Goal: Find specific page/section: Find specific page/section

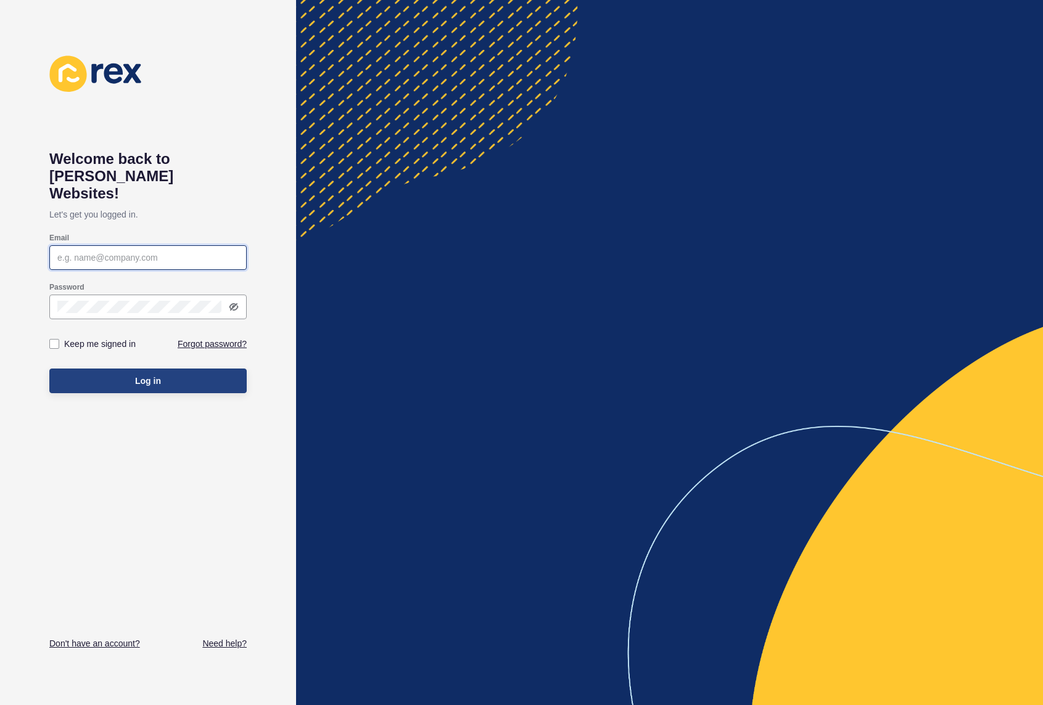
type input "[EMAIL_ADDRESS][DOMAIN_NAME]"
click at [134, 369] on button "Log in" at bounding box center [147, 381] width 197 height 25
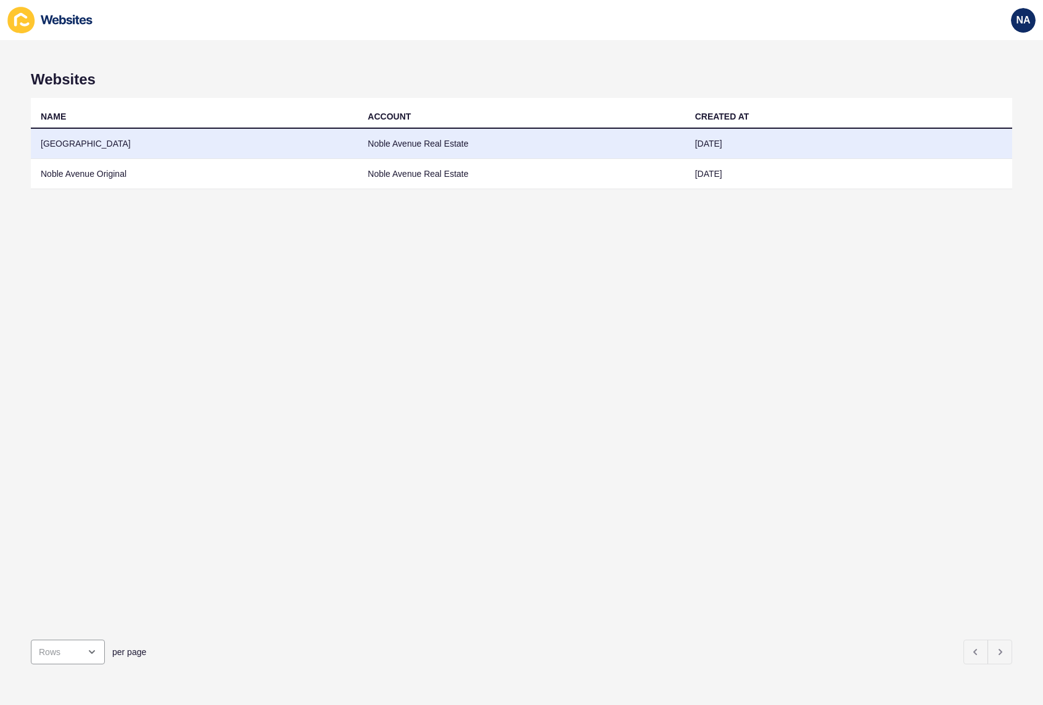
click at [123, 151] on td "[GEOGRAPHIC_DATA]" at bounding box center [194, 144] width 327 height 30
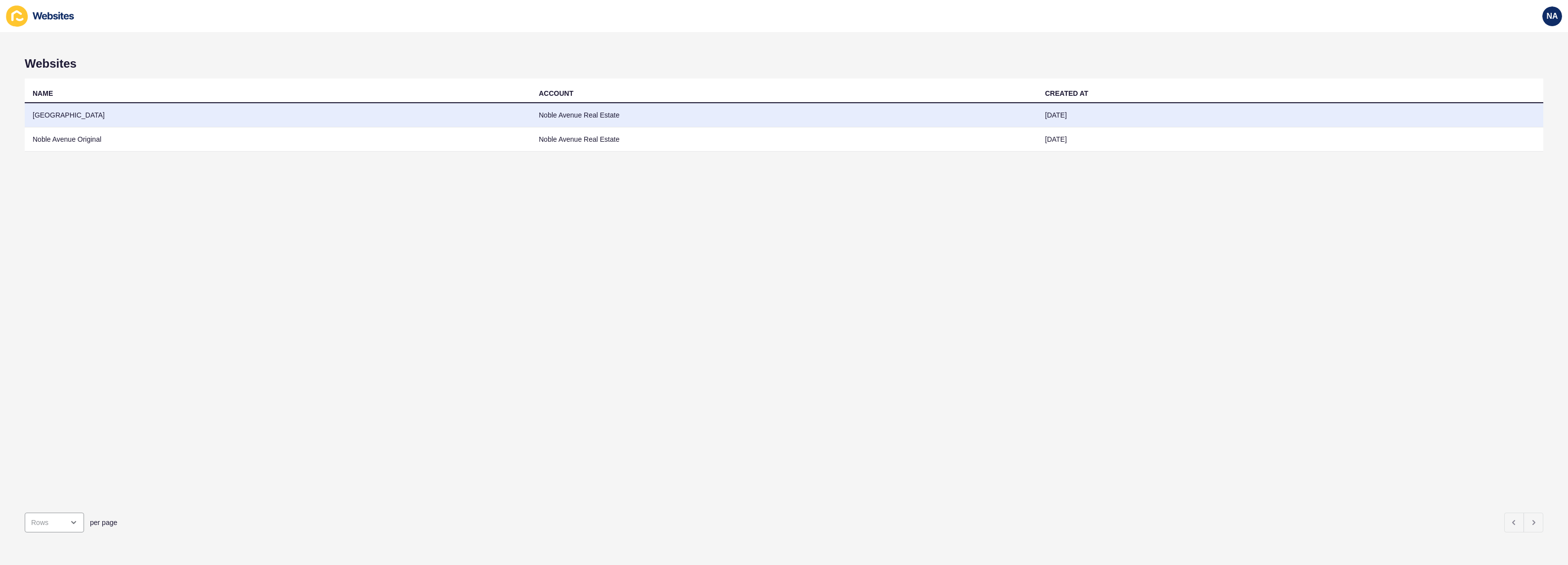
click at [65, 113] on td "[GEOGRAPHIC_DATA]" at bounding box center [277, 115] width 506 height 24
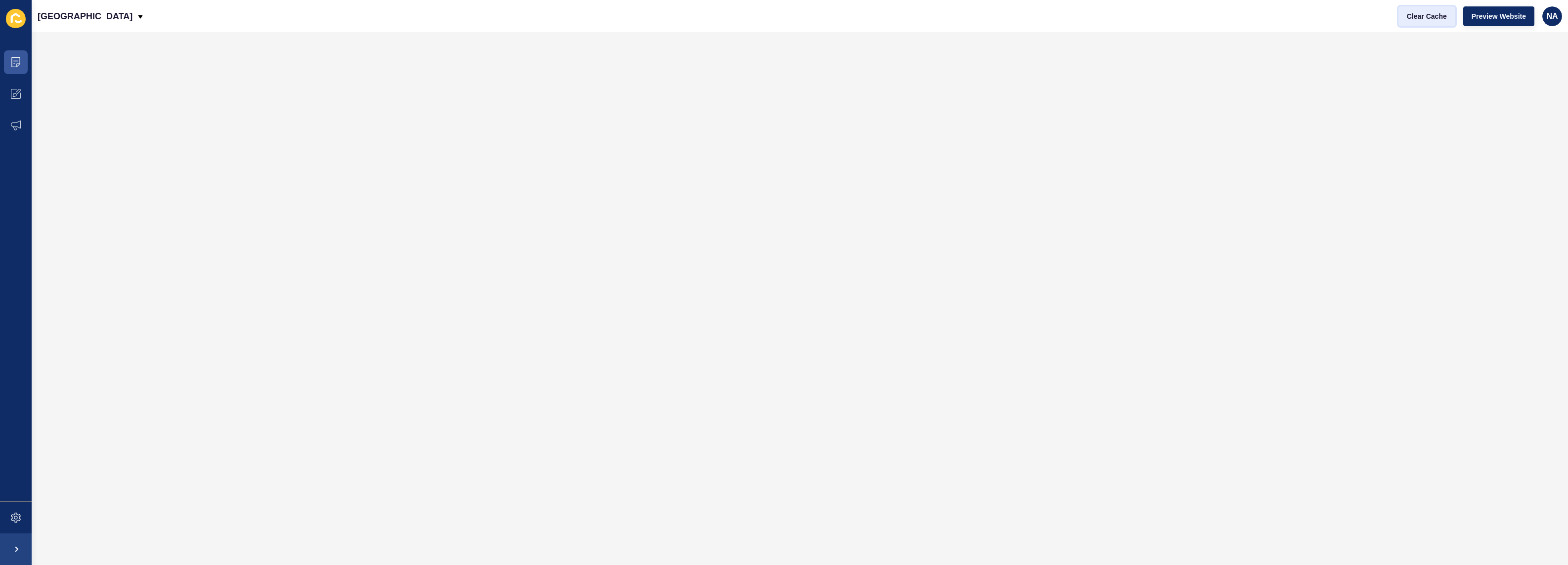
click at [836, 18] on span "Clear Cache" at bounding box center [1427, 16] width 40 height 10
click at [836, 18] on span "Clear Cache" at bounding box center [1427, 16] width 40 height 10
click at [836, 17] on span "Clear Cache" at bounding box center [1427, 16] width 40 height 10
click at [836, 18] on span "Clear Cache" at bounding box center [1427, 16] width 40 height 10
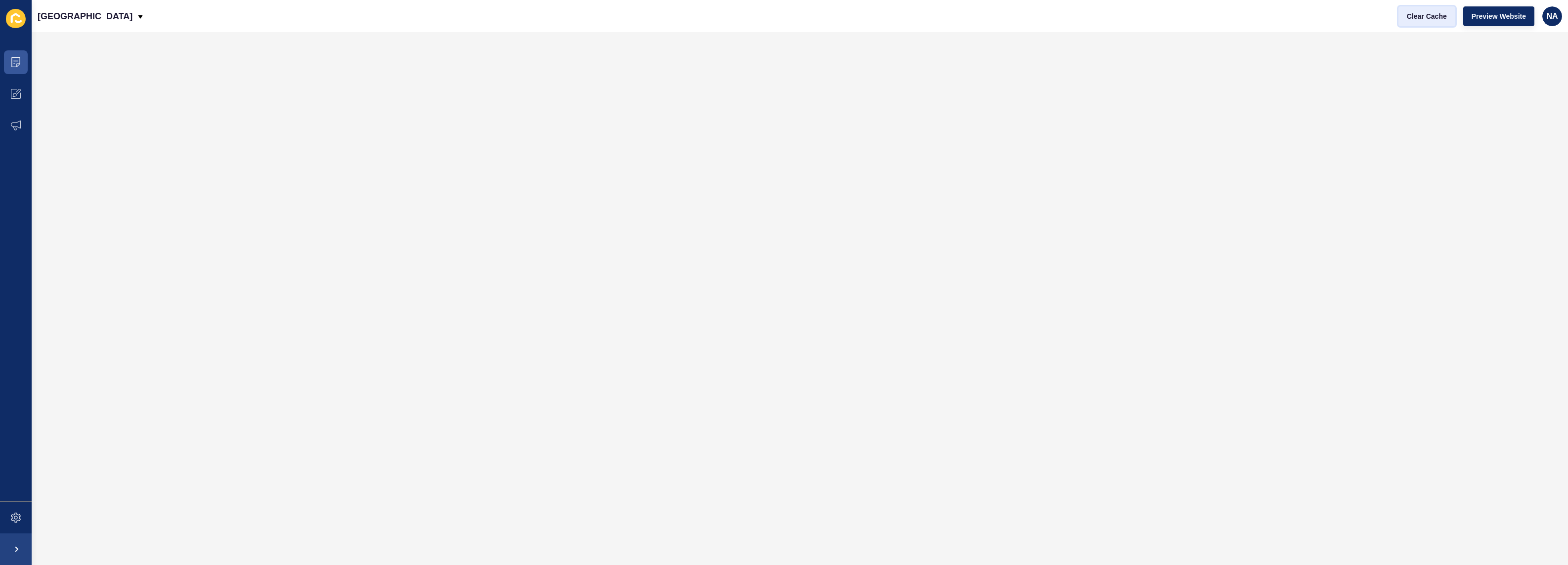
click at [836, 18] on span "Clear Cache" at bounding box center [1427, 16] width 40 height 10
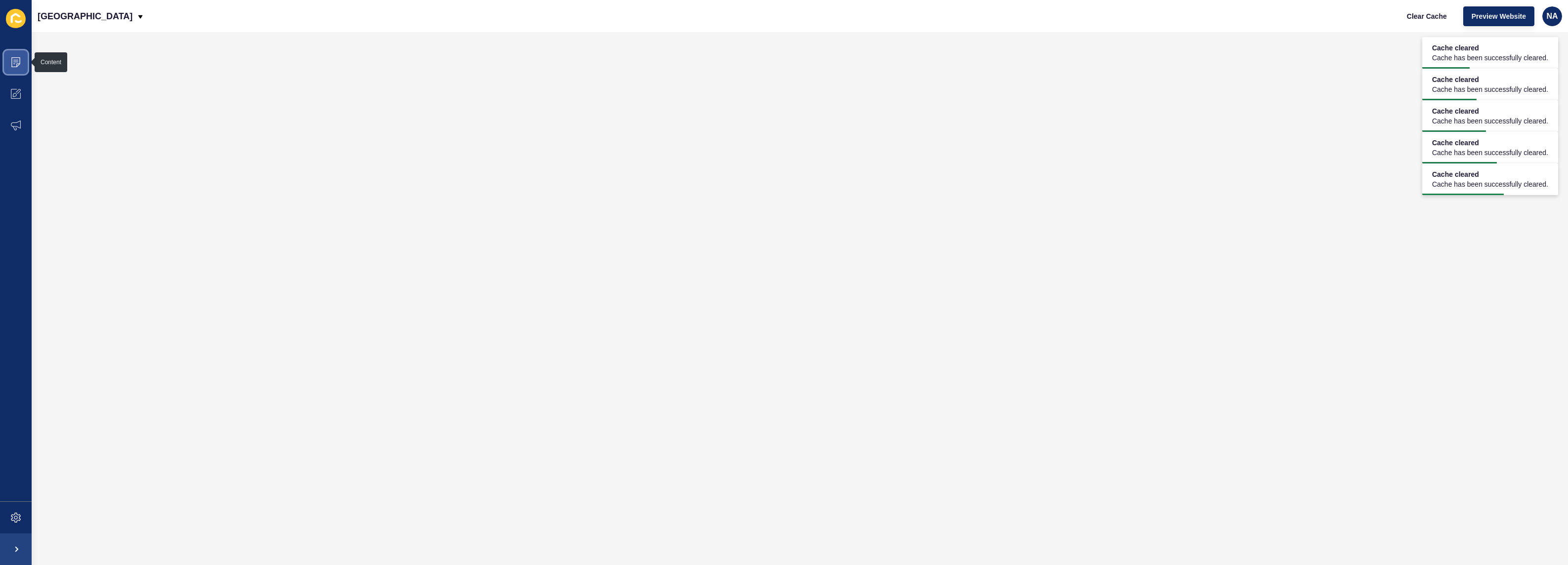
click at [18, 60] on icon at bounding box center [16, 63] width 10 height 10
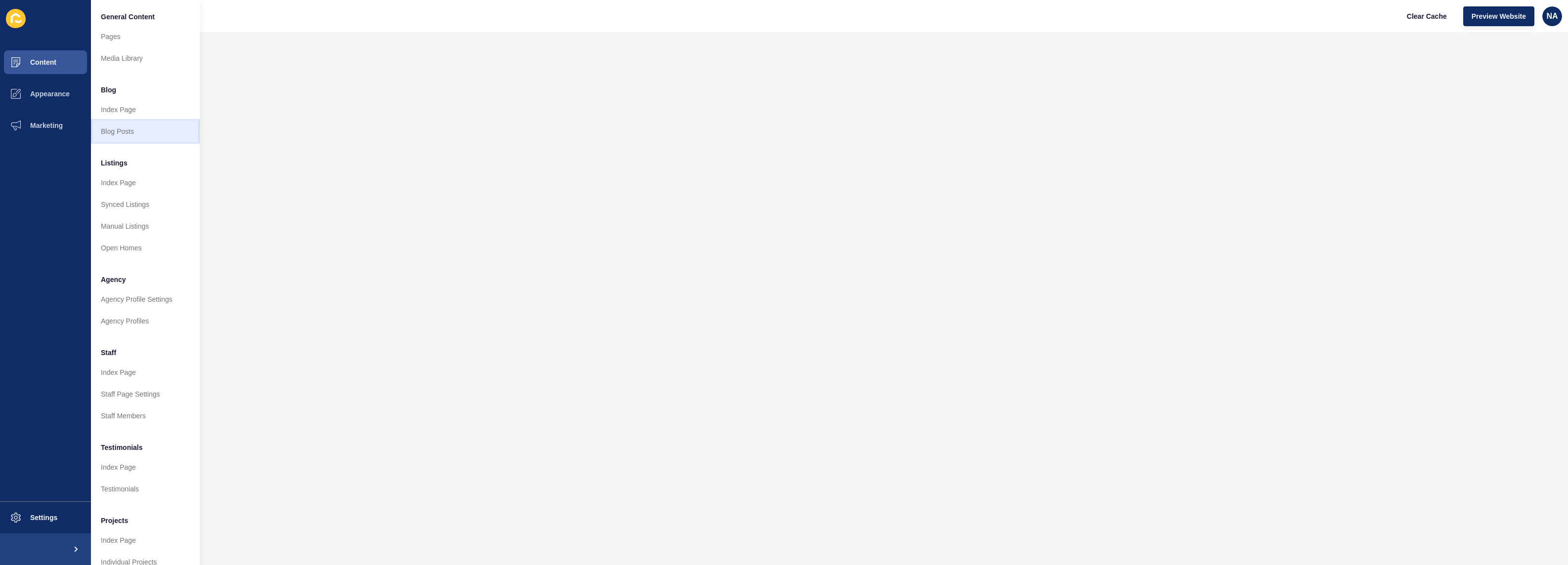
click at [134, 127] on link "Blog Posts" at bounding box center [145, 131] width 109 height 22
